Goal: Book appointment/travel/reservation

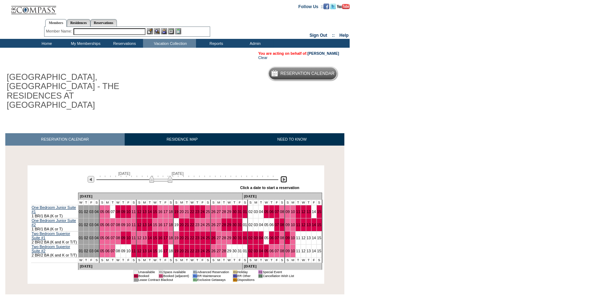
click at [286, 176] on img at bounding box center [283, 179] width 7 height 7
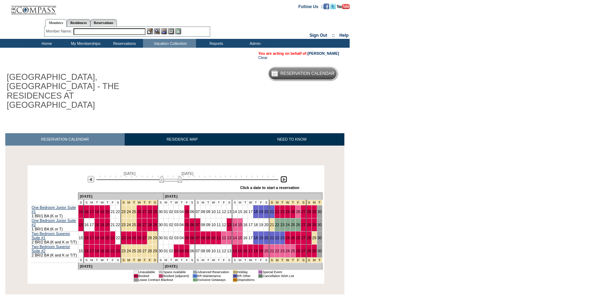
click at [177, 176] on img at bounding box center [170, 179] width 23 height 7
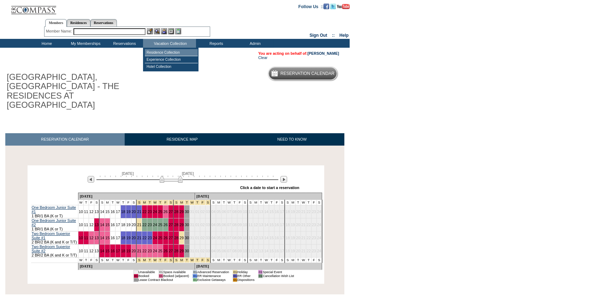
click at [180, 49] on td "Residence Collection" at bounding box center [171, 52] width 53 height 7
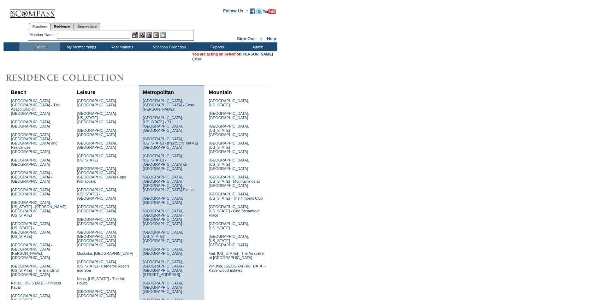
scroll to position [192, 0]
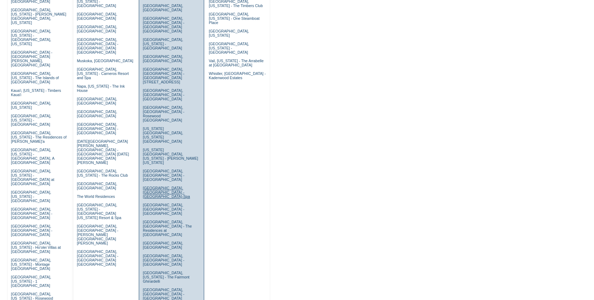
click at [162, 186] on link "[GEOGRAPHIC_DATA], [GEOGRAPHIC_DATA] - [GEOGRAPHIC_DATA]-Spa" at bounding box center [166, 192] width 47 height 13
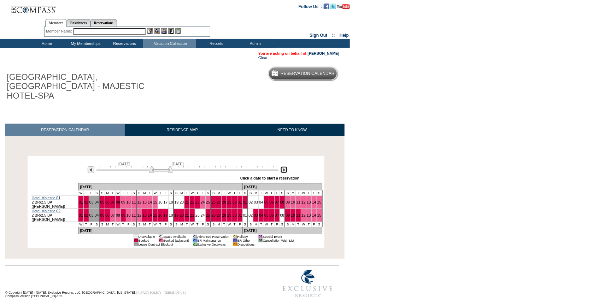
click at [282, 166] on img at bounding box center [283, 169] width 7 height 7
